Goal: Transaction & Acquisition: Purchase product/service

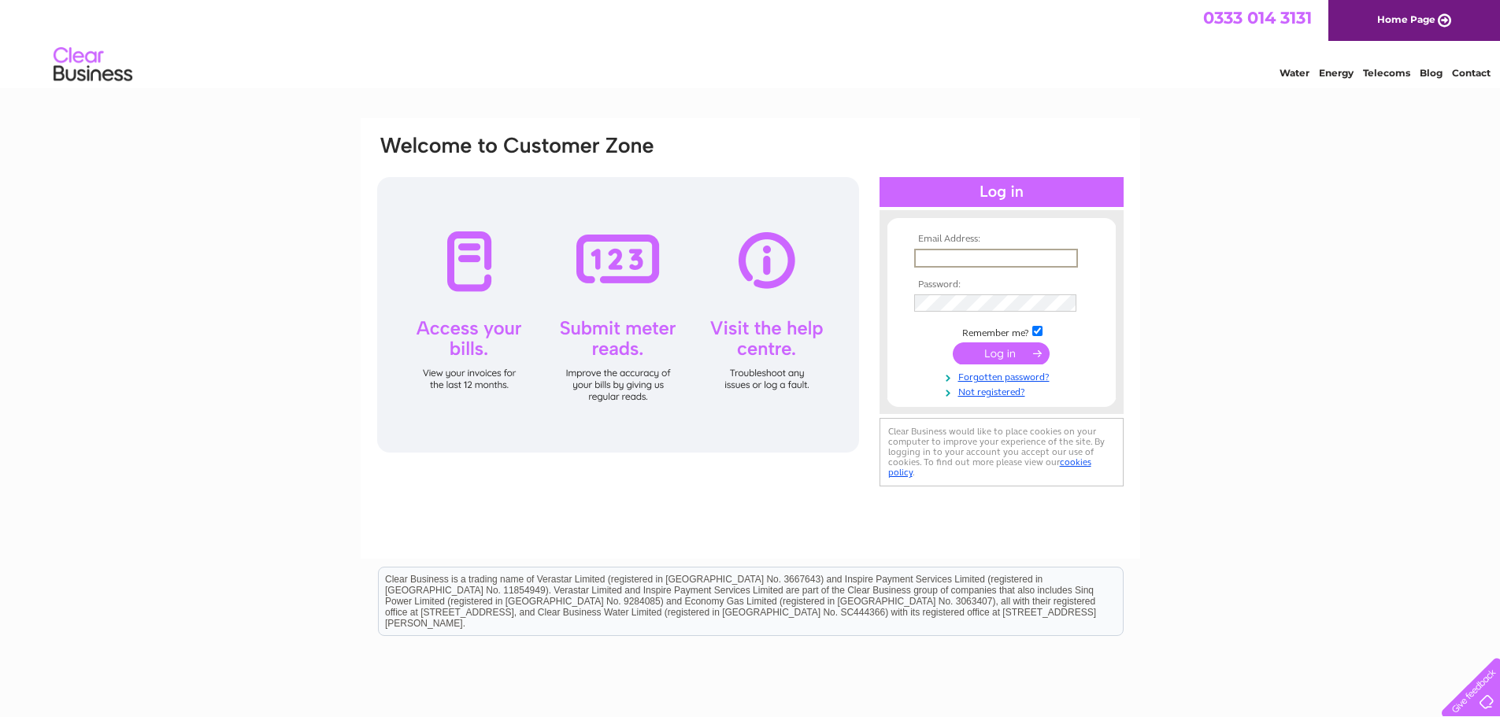
click at [959, 258] on input "text" at bounding box center [996, 258] width 164 height 19
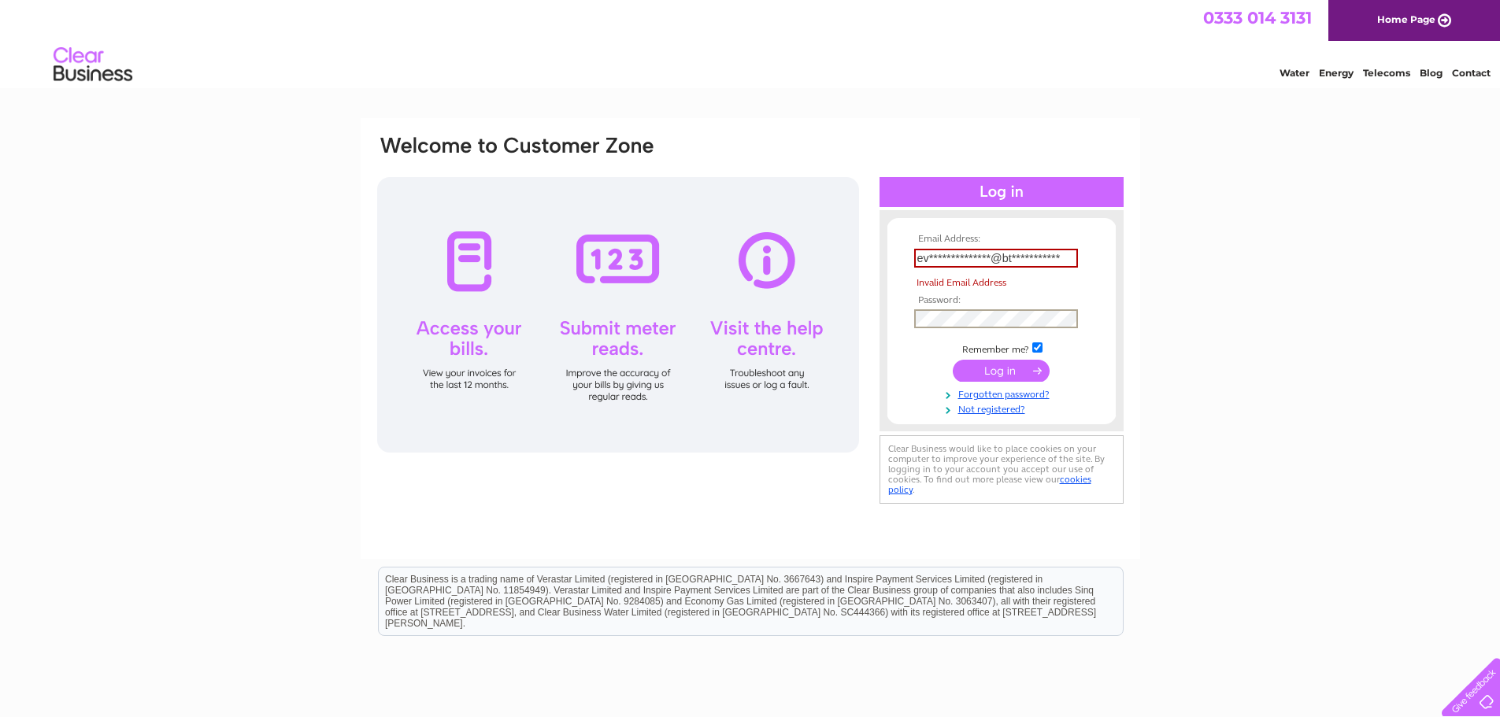
click at [995, 295] on tbody "**********" at bounding box center [1001, 325] width 183 height 182
click at [979, 254] on input "**********" at bounding box center [996, 258] width 164 height 19
click at [1066, 252] on input "**********" at bounding box center [996, 258] width 164 height 19
type input "e"
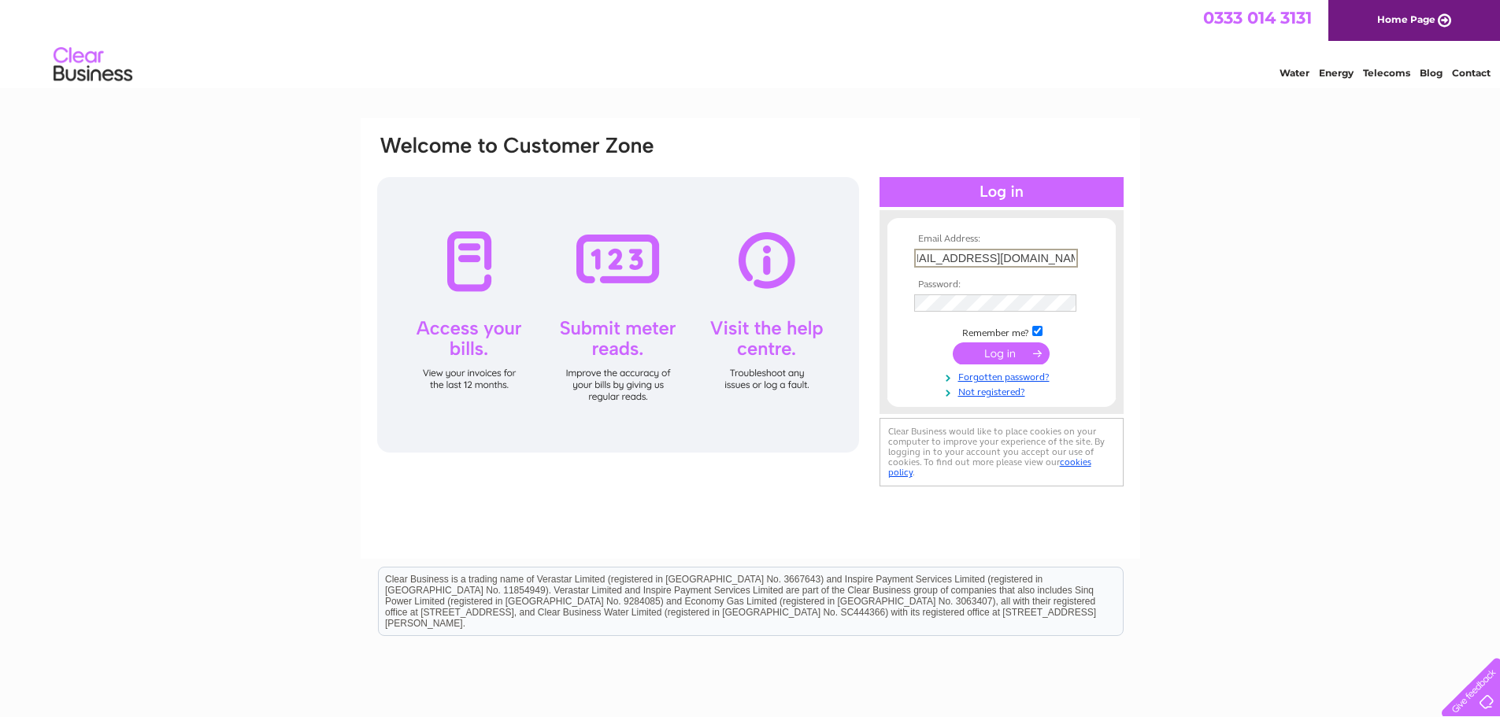
scroll to position [0, 28]
type input "eveshambathrooms@btconnect.com"
click at [993, 348] on input "submit" at bounding box center [1001, 354] width 97 height 22
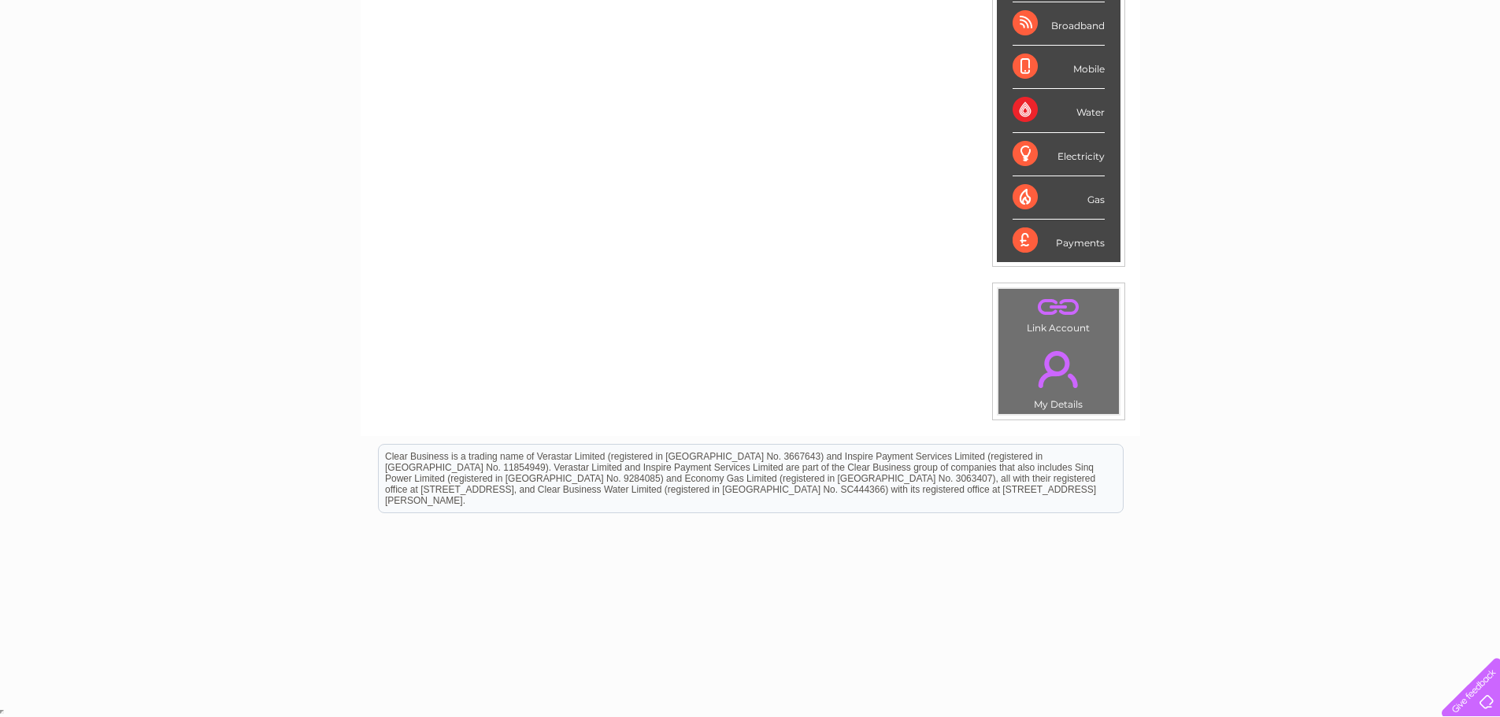
scroll to position [65, 0]
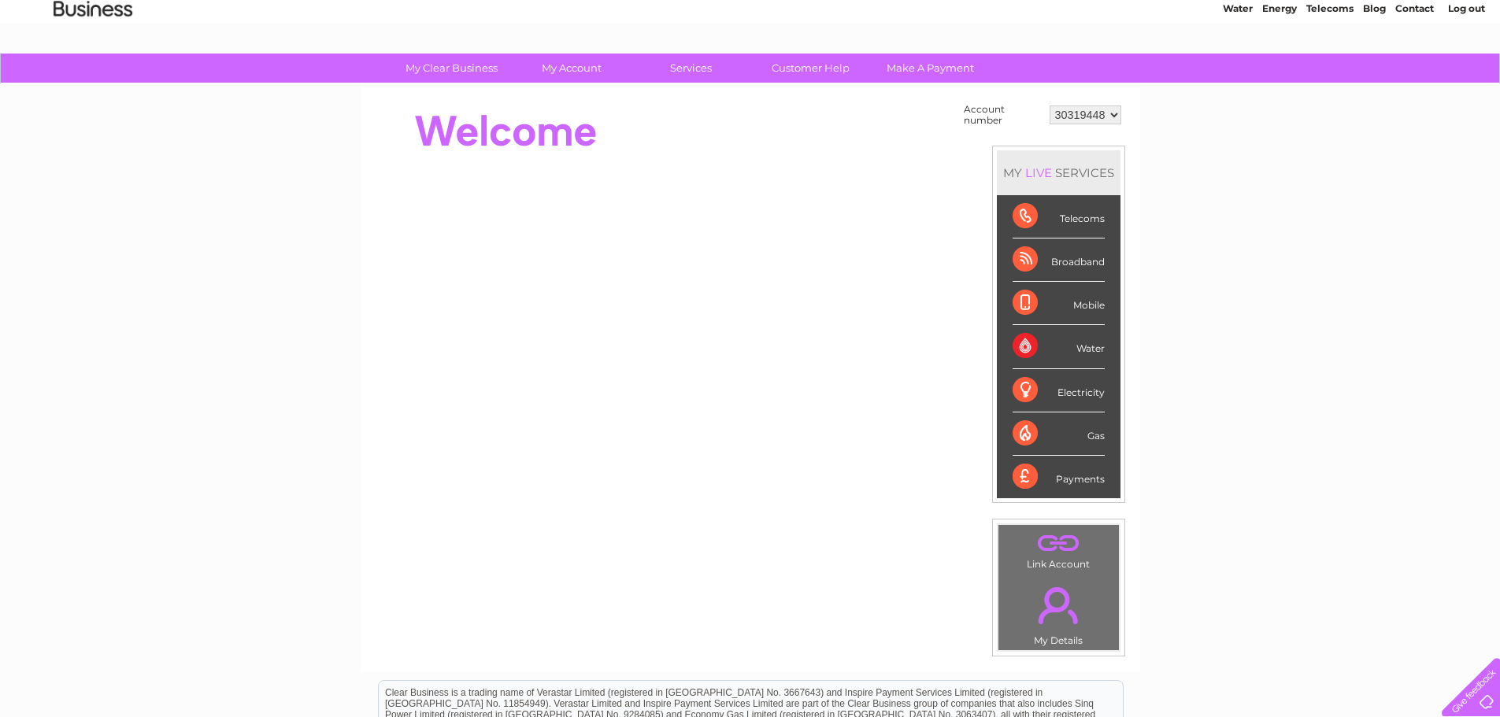
click at [1092, 261] on div "Broadband" at bounding box center [1059, 260] width 92 height 43
click at [1081, 220] on div "Telecoms" at bounding box center [1059, 216] width 92 height 43
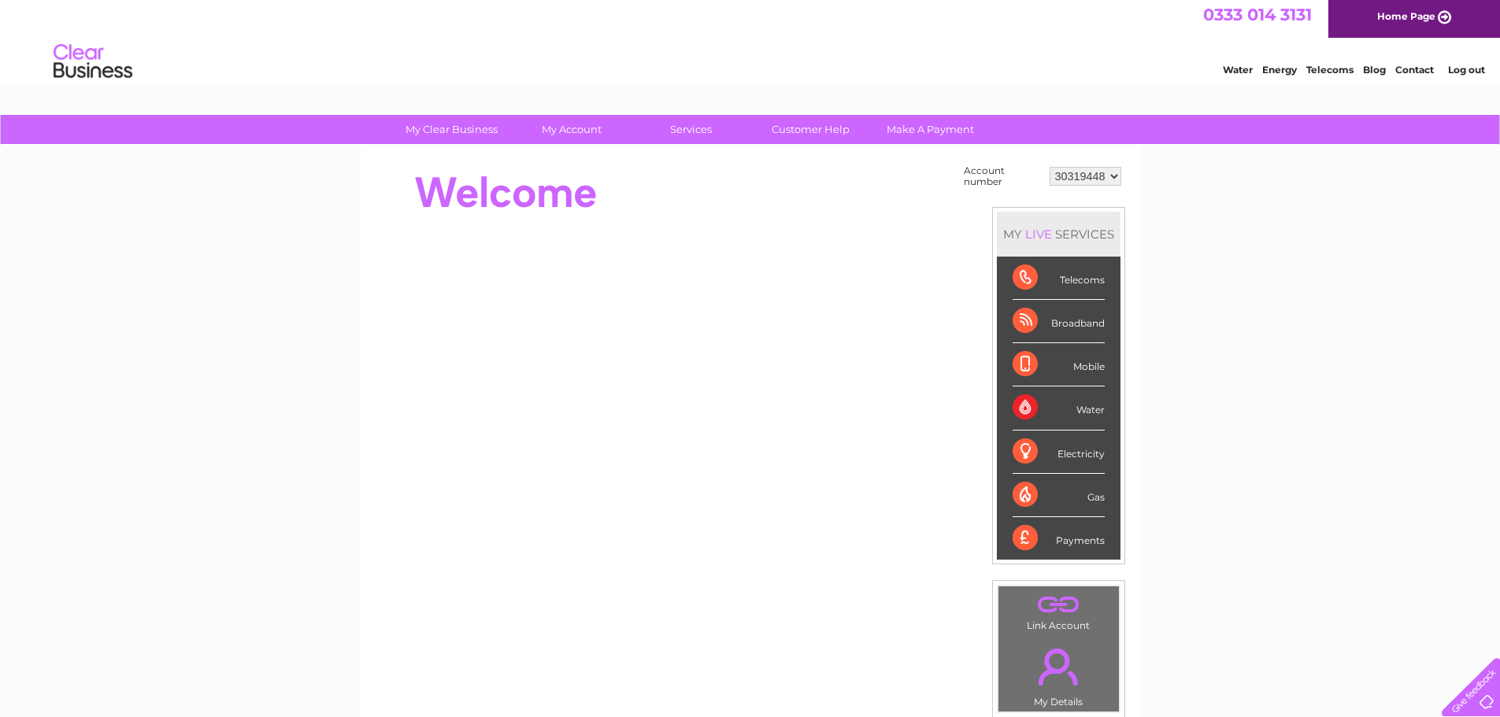
scroll to position [0, 0]
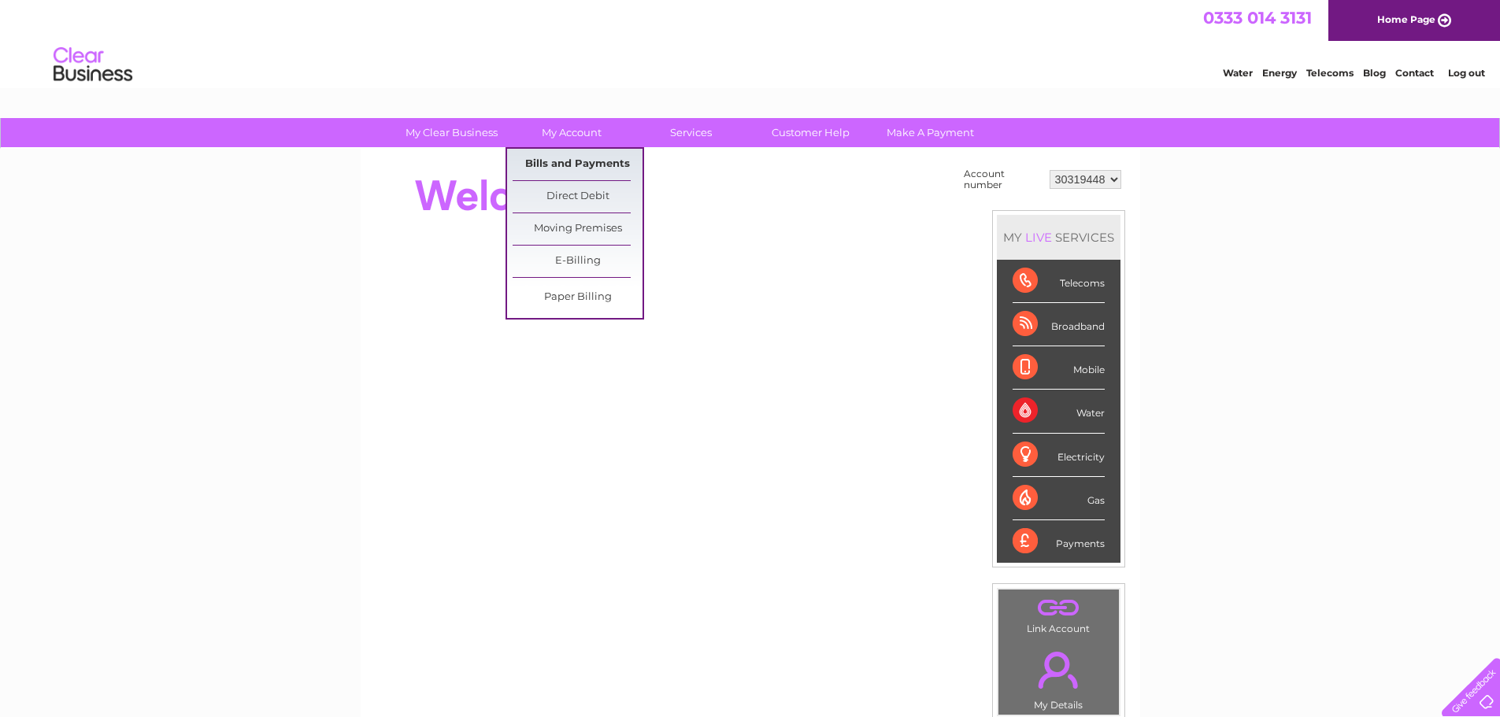
click at [562, 163] on link "Bills and Payments" at bounding box center [578, 165] width 130 height 32
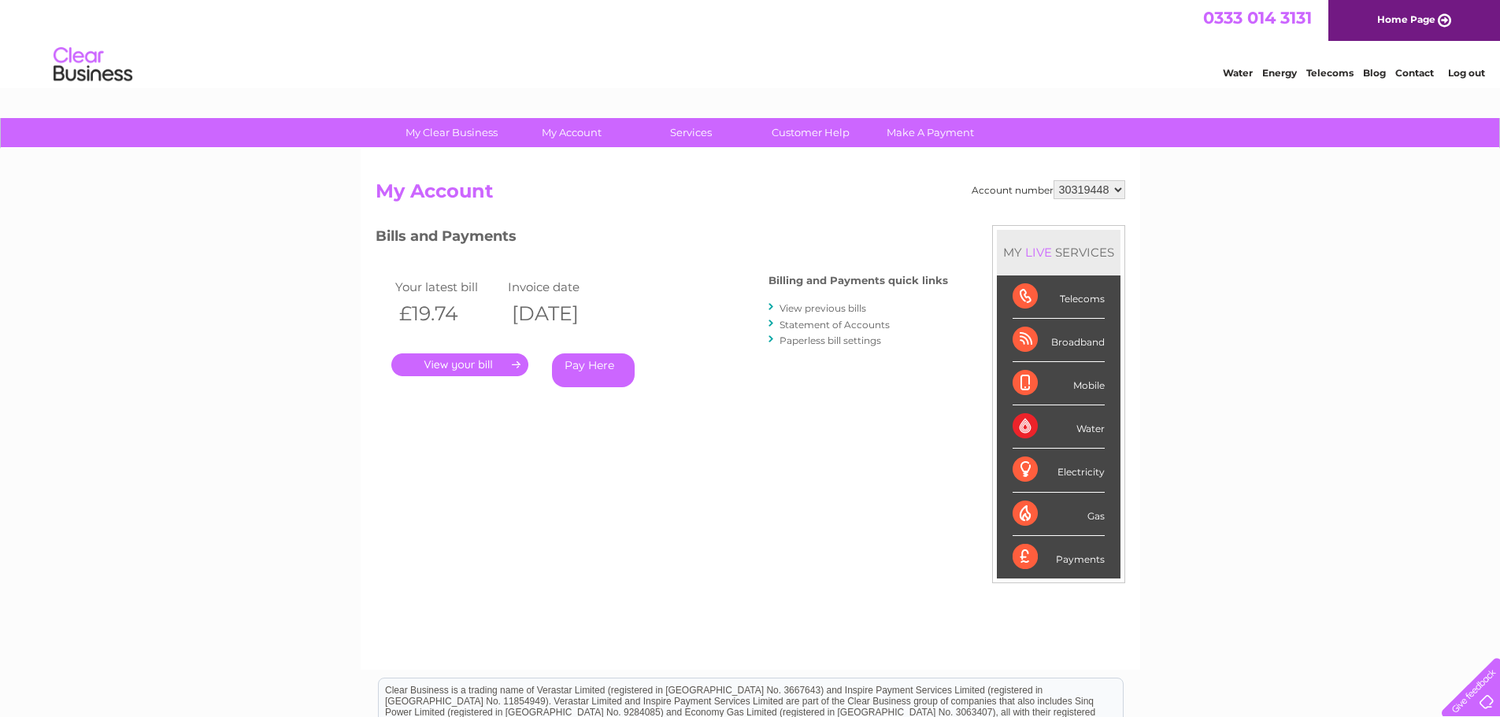
click at [452, 362] on link "." at bounding box center [459, 365] width 137 height 23
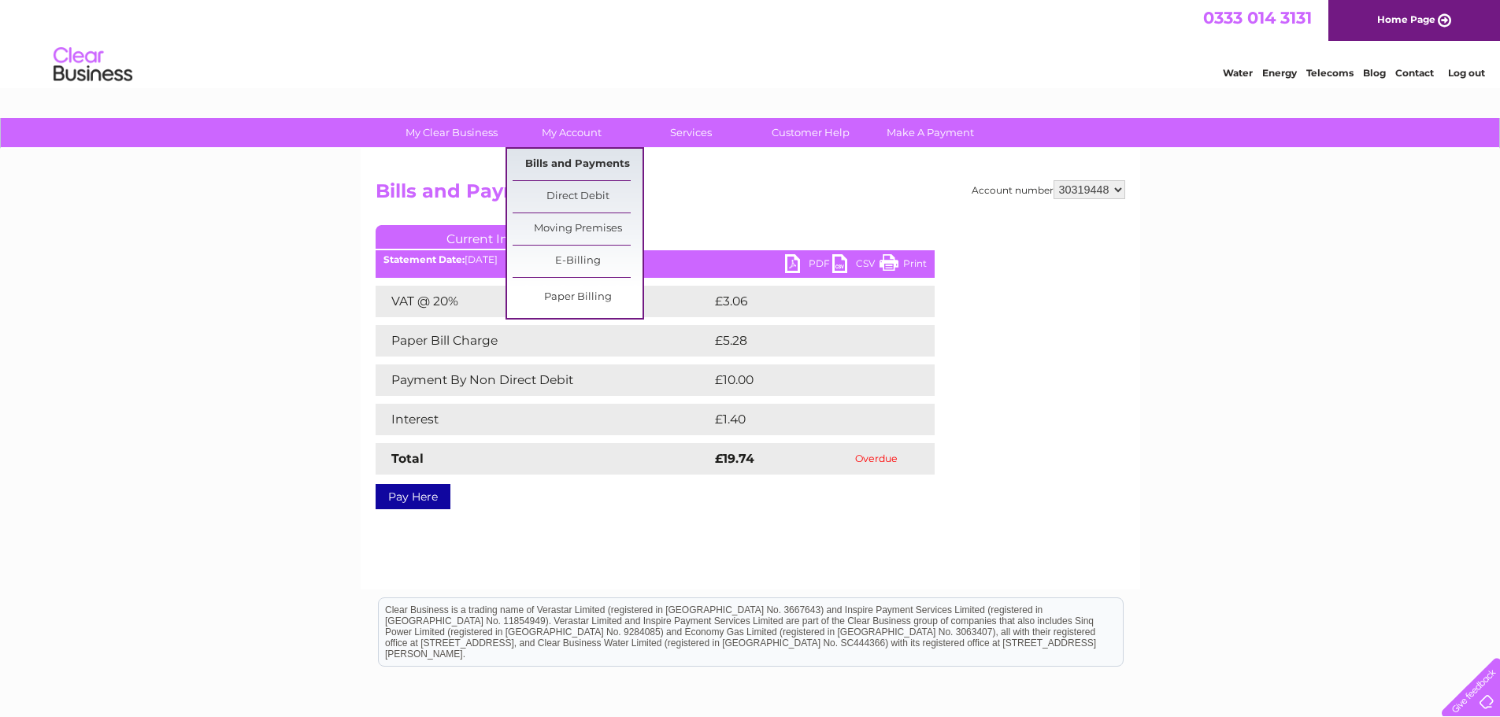
click at [569, 161] on link "Bills and Payments" at bounding box center [578, 165] width 130 height 32
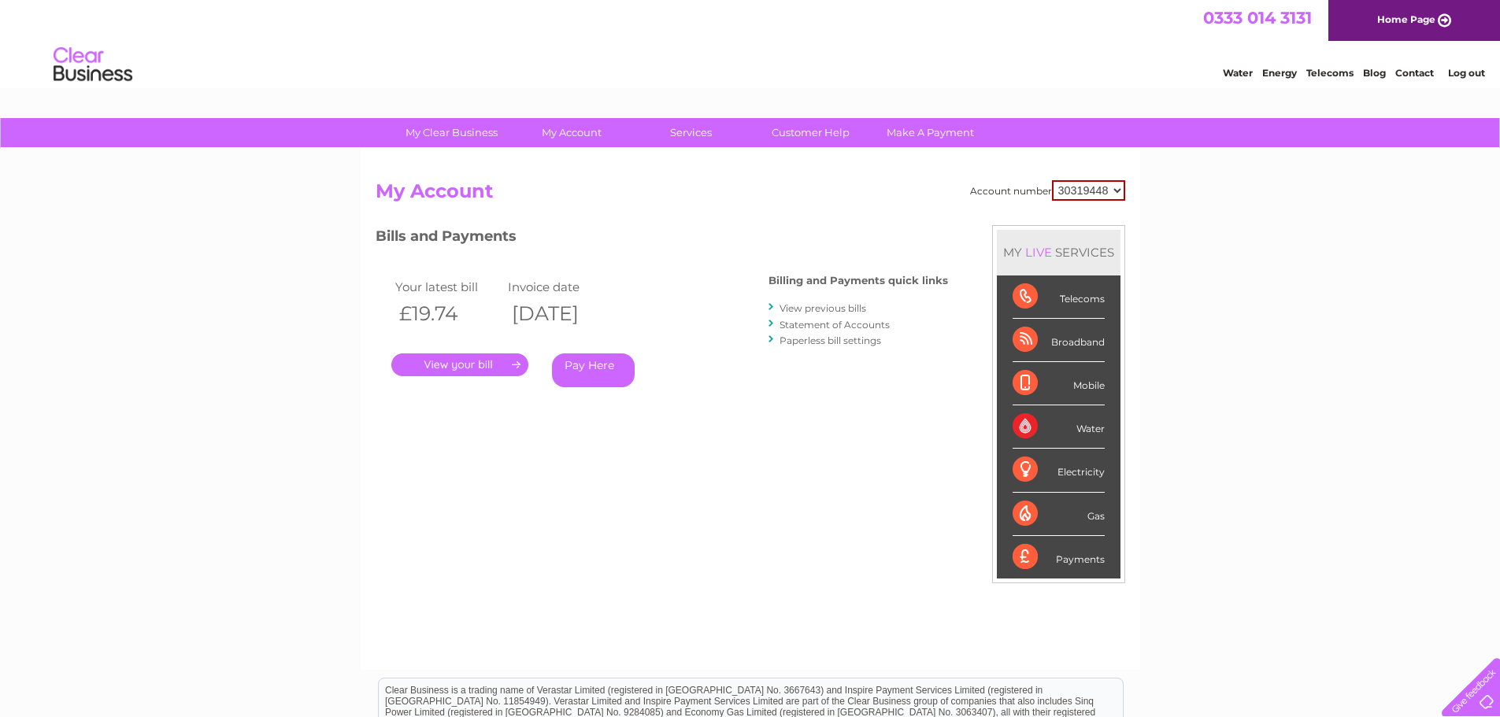
click at [818, 310] on link "View previous bills" at bounding box center [823, 308] width 87 height 12
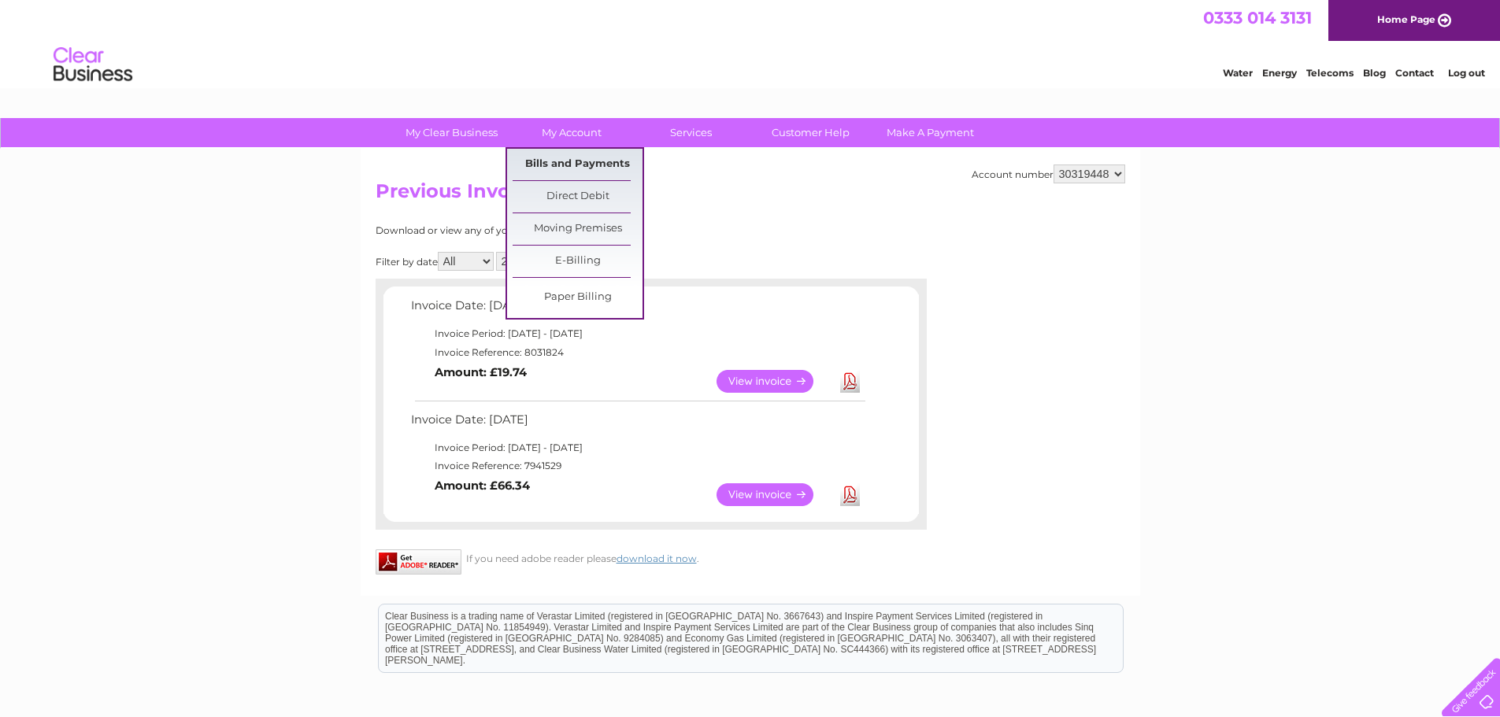
click at [565, 161] on link "Bills and Payments" at bounding box center [578, 165] width 130 height 32
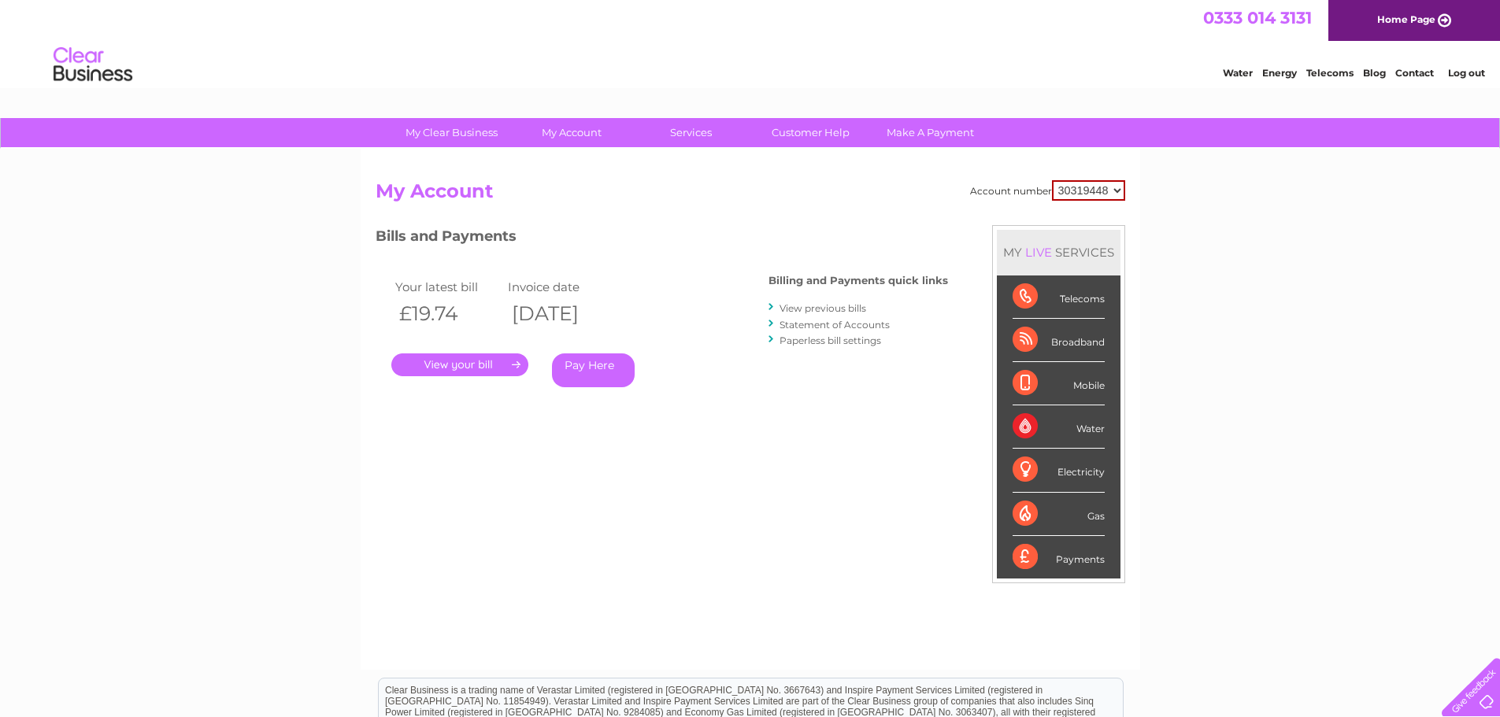
click at [603, 363] on link "Pay Here" at bounding box center [593, 371] width 83 height 34
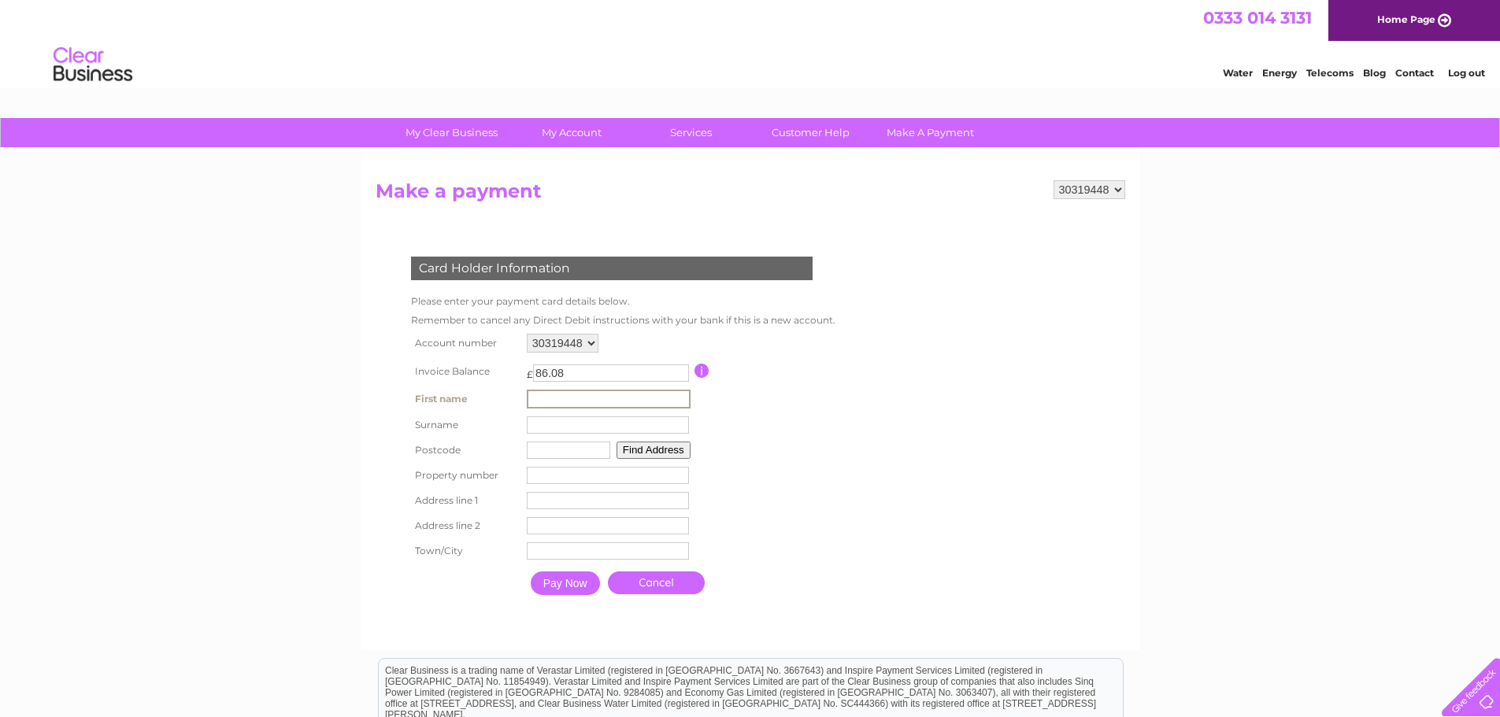
click at [555, 395] on input "text" at bounding box center [609, 399] width 164 height 19
type input "[PERSON_NAME]"
click at [561, 425] on input "text" at bounding box center [608, 425] width 162 height 17
type input "Loynds"
click at [560, 447] on input "text" at bounding box center [566, 448] width 83 height 17
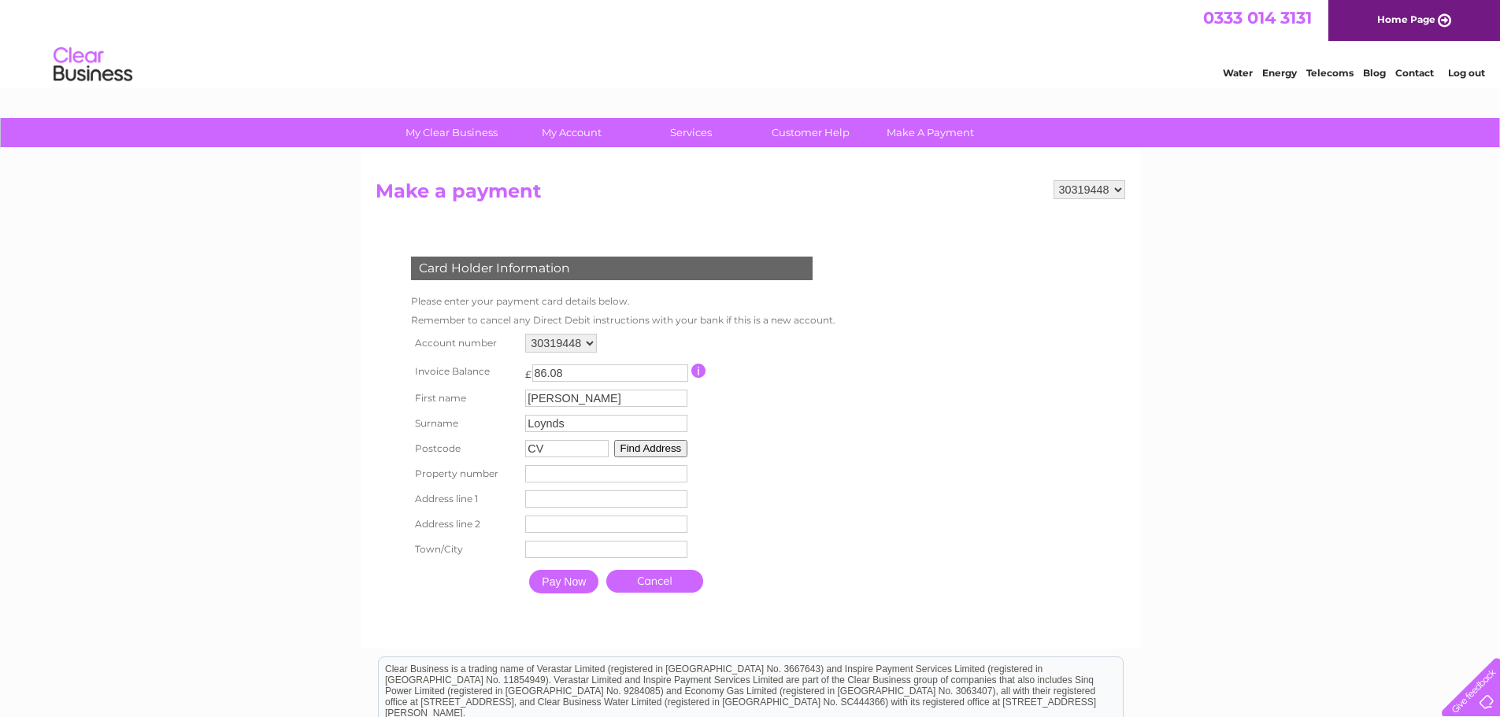
type input "CV37 0HS"
click at [562, 469] on input "number" at bounding box center [606, 473] width 162 height 17
type input "7"
click at [561, 491] on input "text" at bounding box center [606, 499] width 162 height 17
type input "[GEOGRAPHIC_DATA]"
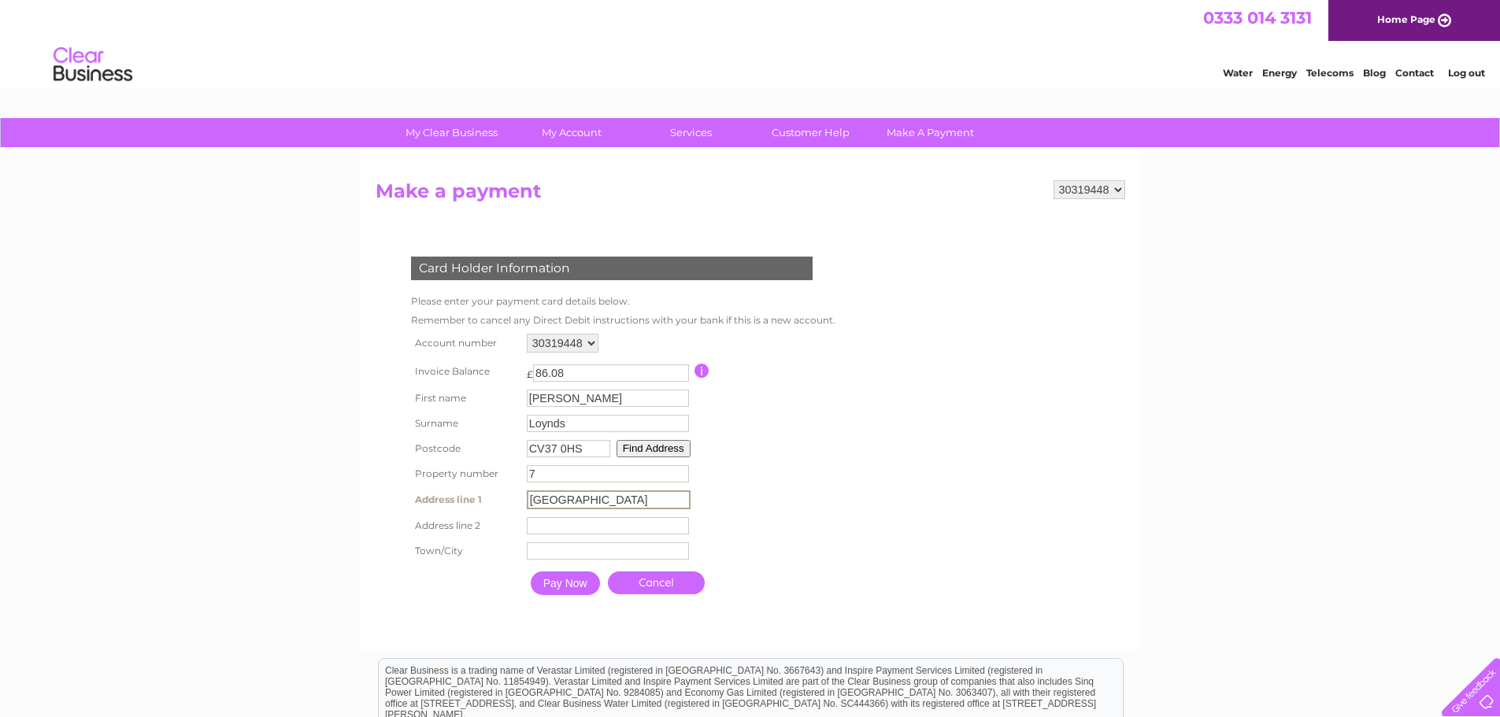
click at [544, 522] on input "text" at bounding box center [608, 525] width 162 height 17
type input "[GEOGRAPHIC_DATA]"
click at [540, 543] on input "text" at bounding box center [608, 551] width 162 height 17
type input "Stratford-Upon-Avon"
click at [563, 584] on input "Pay Now" at bounding box center [565, 584] width 69 height 24
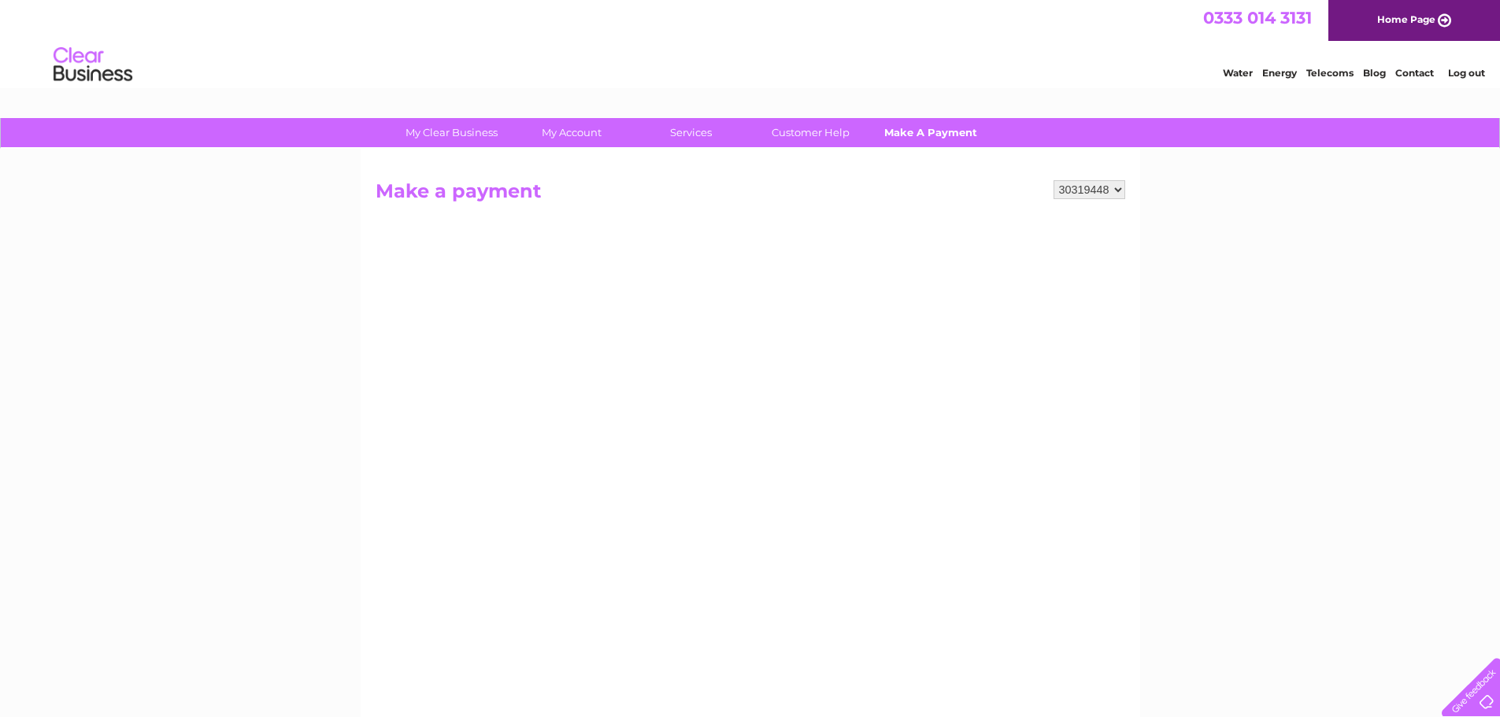
click at [930, 133] on link "Make A Payment" at bounding box center [931, 132] width 130 height 29
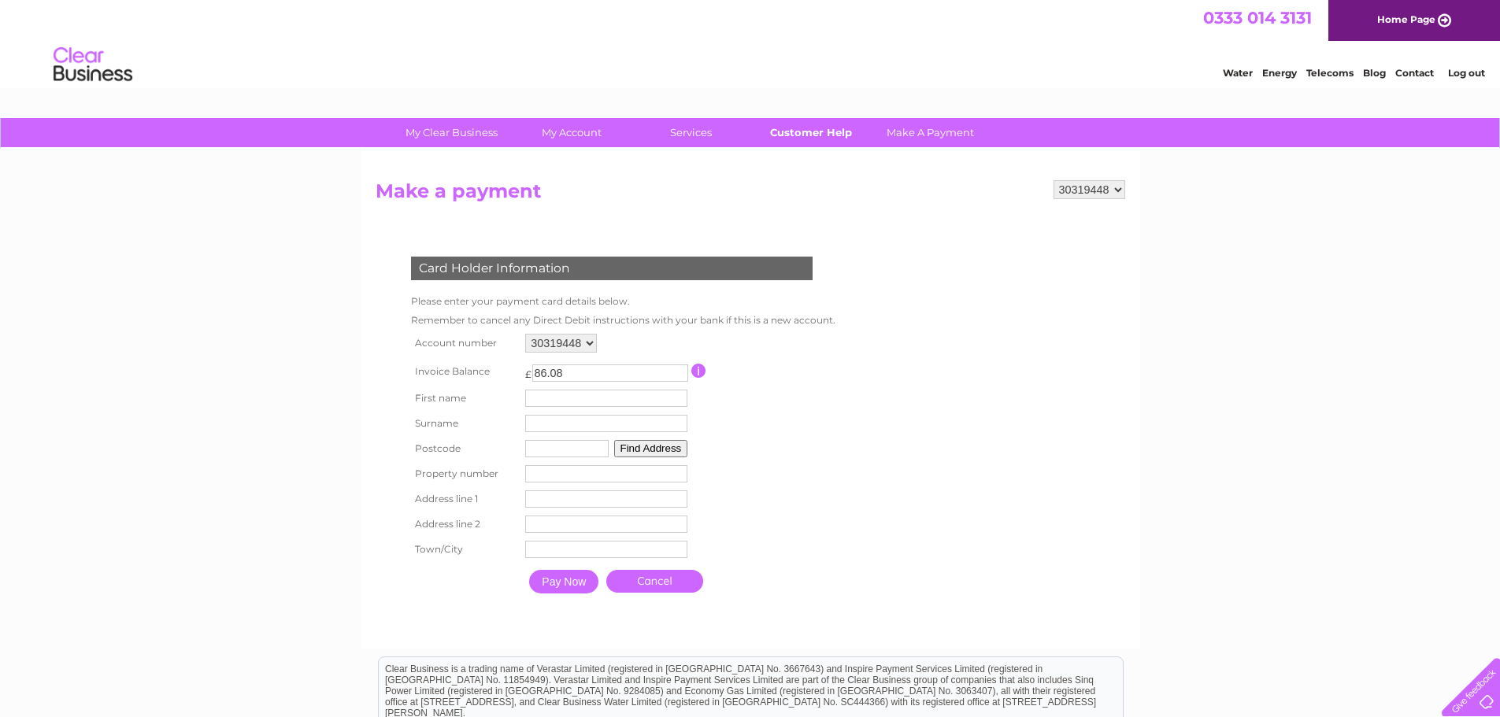
click at [836, 132] on link "Customer Help" at bounding box center [811, 132] width 130 height 29
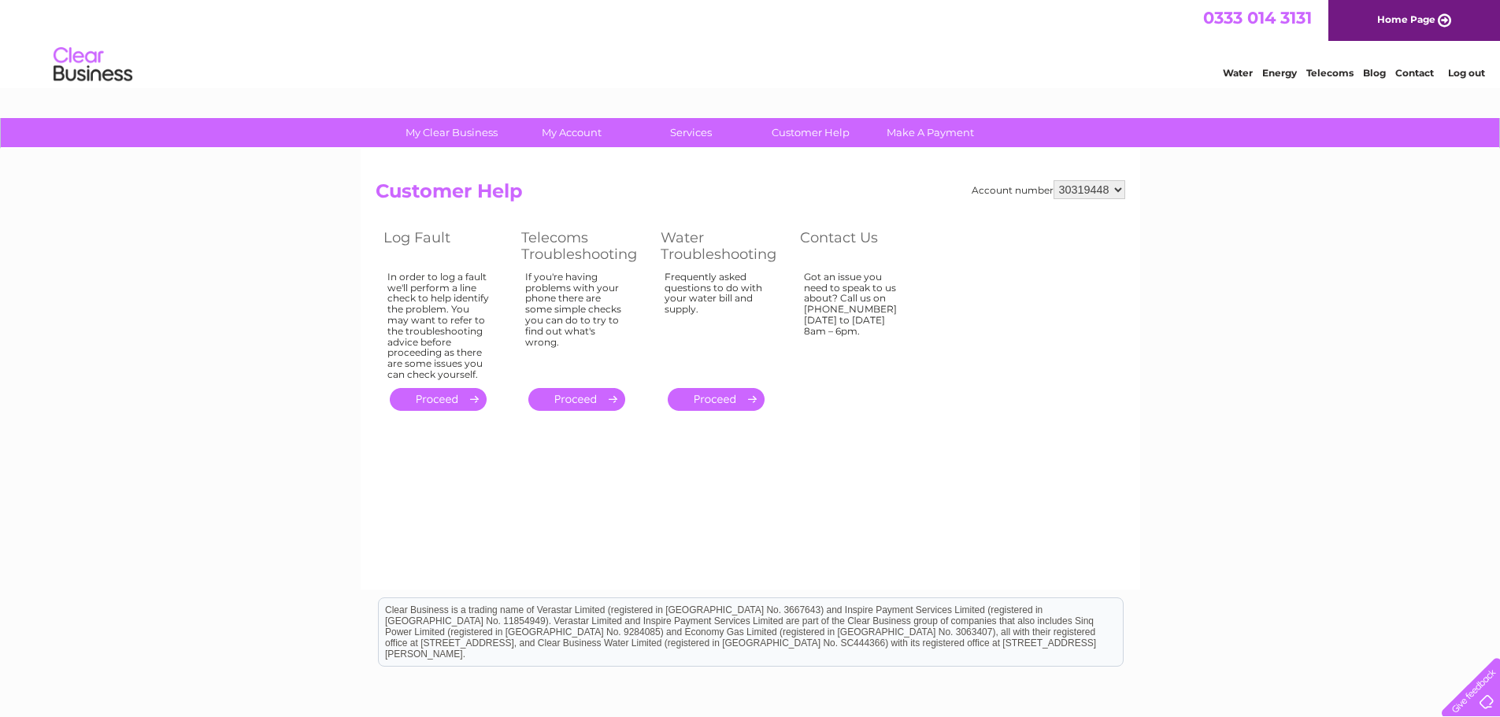
drag, startPoint x: 919, startPoint y: 236, endPoint x: 513, endPoint y: 463, distance: 465.4
click at [513, 463] on div "Account number 30319448 Customer Help Log Fault Telecoms Troubleshooting Water …" at bounding box center [751, 369] width 780 height 441
